Goal: Find specific page/section: Find specific page/section

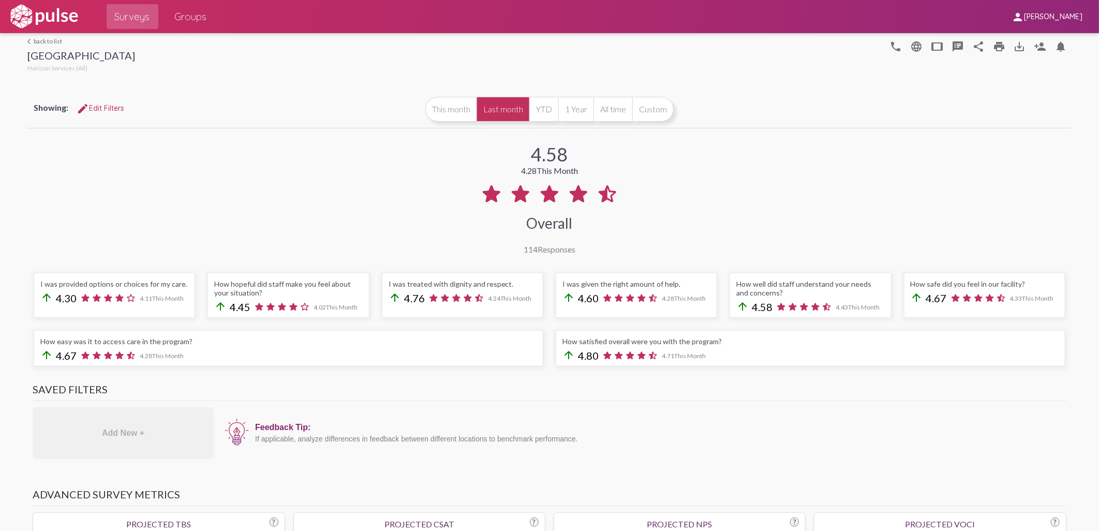
click at [40, 43] on link "arrow_back_ios back to list" at bounding box center [81, 41] width 108 height 8
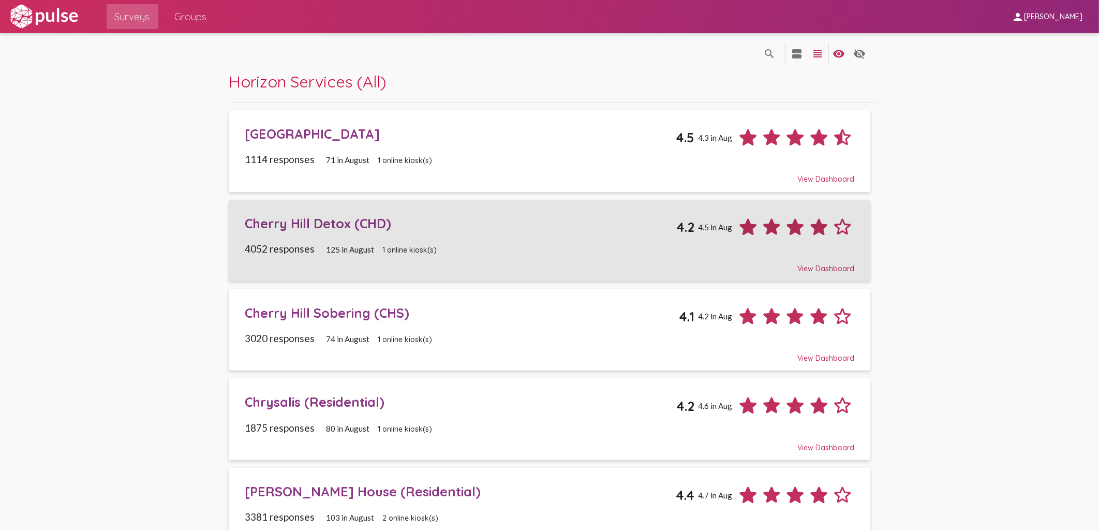
click at [314, 230] on div "Cherry Hill Detox (CHD)" at bounding box center [460, 223] width 431 height 16
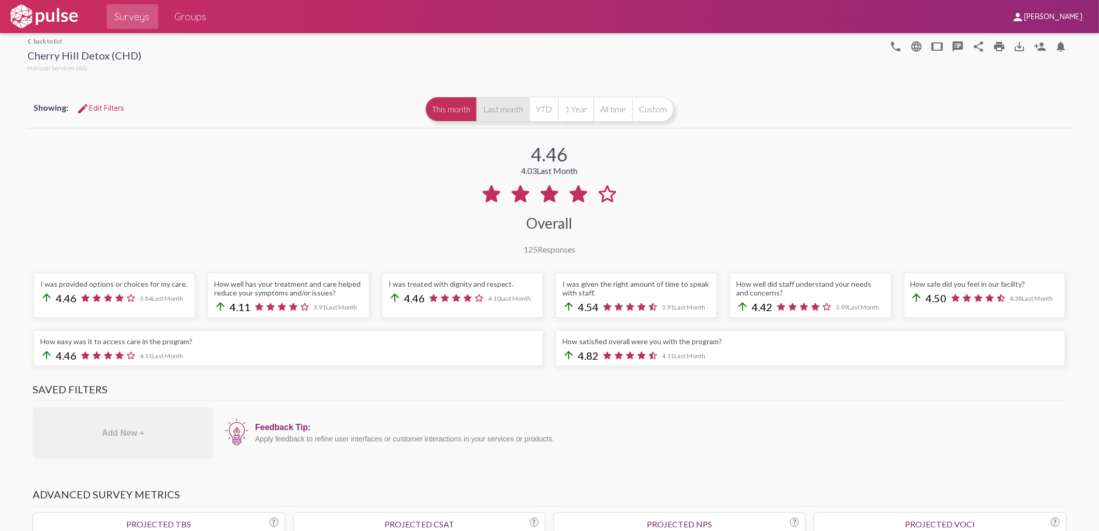
click at [503, 115] on button "Last month" at bounding box center [502, 109] width 53 height 25
click at [28, 40] on mat-icon "arrow_back_ios" at bounding box center [30, 41] width 6 height 6
